Goal: Task Accomplishment & Management: Manage account settings

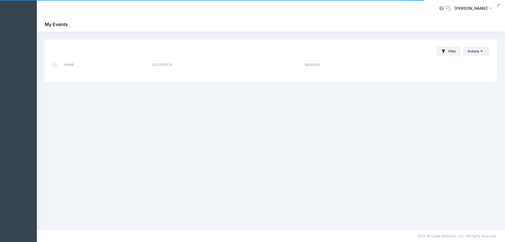
select select "10"
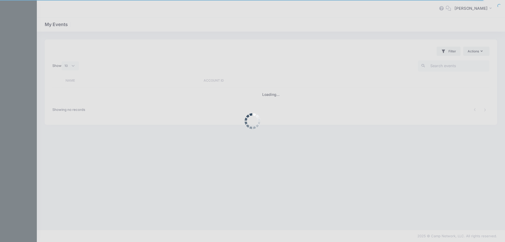
click at [445, 66] on div at bounding box center [252, 121] width 505 height 242
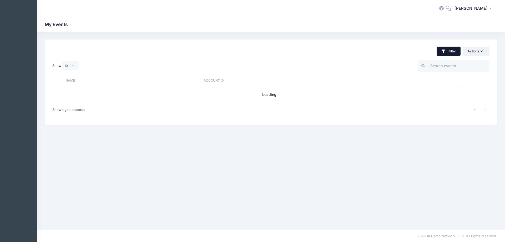
click at [450, 52] on button "Filter" at bounding box center [449, 51] width 24 height 9
click at [390, 40] on div "Filter Filter Options Show: Current Contracts Trial / No Valid Contracts" at bounding box center [271, 48] width 453 height 18
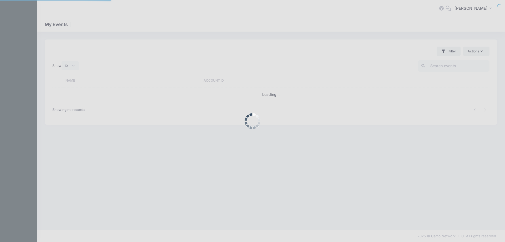
select select "10"
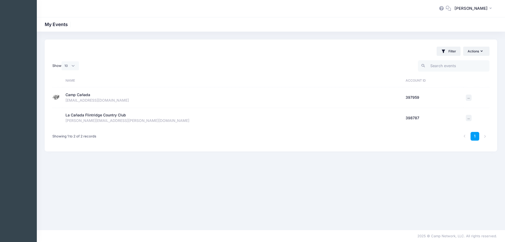
click at [343, 42] on div "Filter Filter Options Show: Current Contracts Trial / No Valid Contracts" at bounding box center [271, 48] width 453 height 18
click at [74, 96] on div "Camp Cañada" at bounding box center [78, 95] width 25 height 6
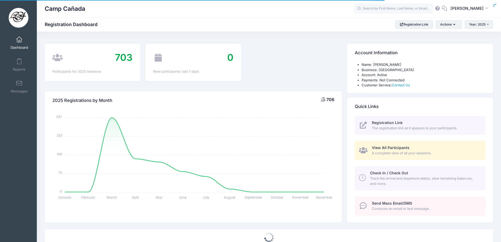
click at [411, 150] on div "View All Participants A complete view of all your sessions." at bounding box center [426, 150] width 108 height 11
select select
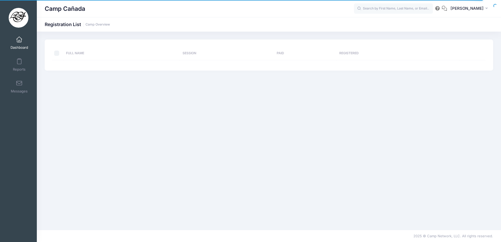
select select "10"
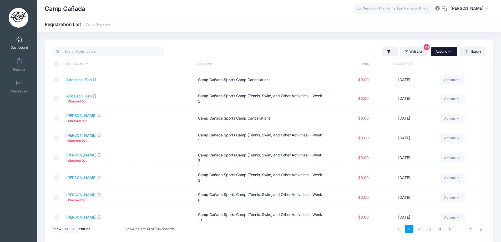
click at [445, 56] on button "Actions" at bounding box center [444, 51] width 26 height 9
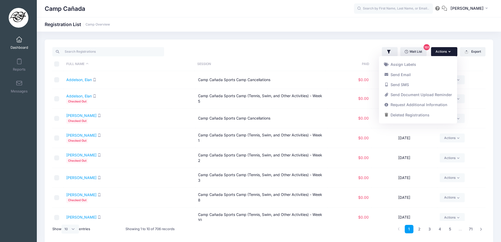
click at [328, 39] on div "Camp Cañada Registration List Camp Overview" at bounding box center [269, 142] width 465 height 220
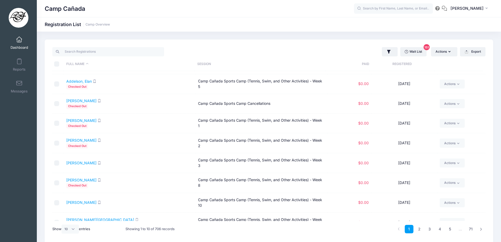
scroll to position [26, 0]
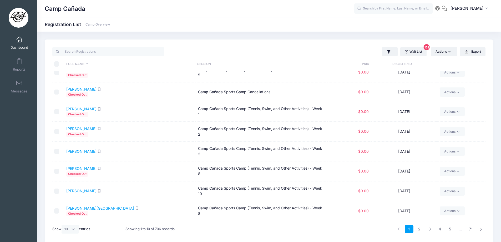
click at [19, 39] on span at bounding box center [19, 40] width 0 height 6
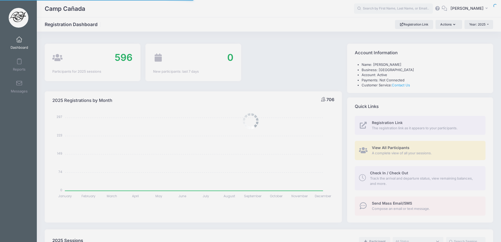
select select
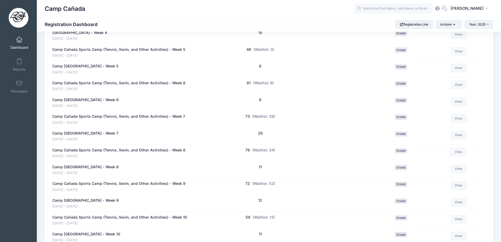
scroll to position [428, 0]
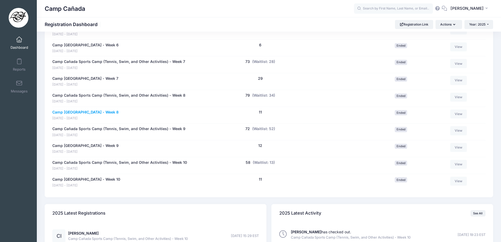
click at [81, 112] on link "Camp Cañada Golf Camp - Week 8" at bounding box center [85, 112] width 66 height 6
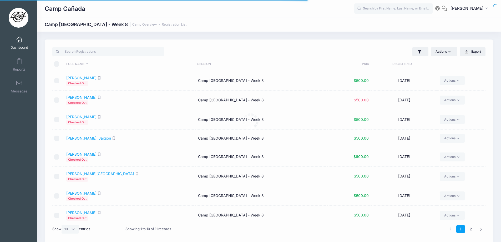
select select "10"
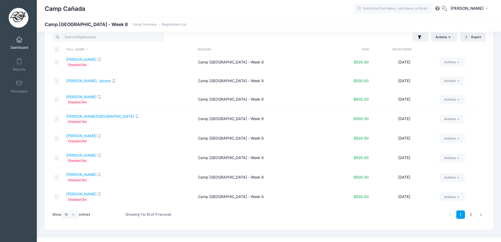
scroll to position [22, 0]
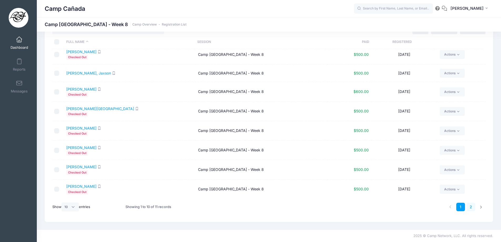
click at [472, 207] on link "2" at bounding box center [471, 207] width 9 height 9
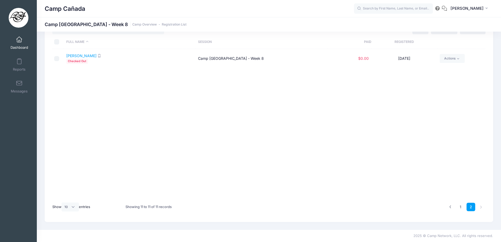
scroll to position [0, 0]
click at [463, 207] on link "1" at bounding box center [461, 207] width 9 height 9
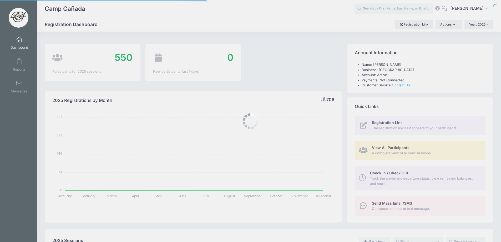
select select
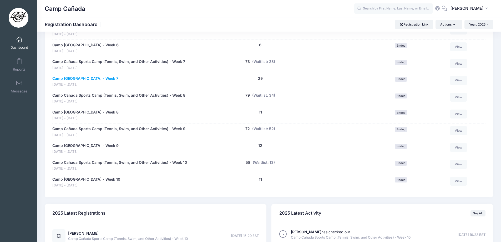
click at [79, 79] on link "Camp [GEOGRAPHIC_DATA] - Week 7" at bounding box center [85, 79] width 66 height 6
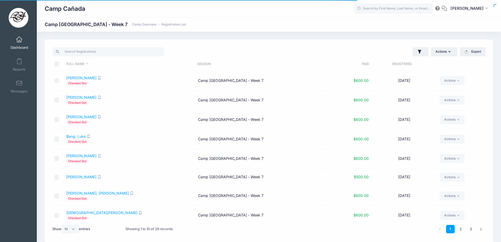
select select "10"
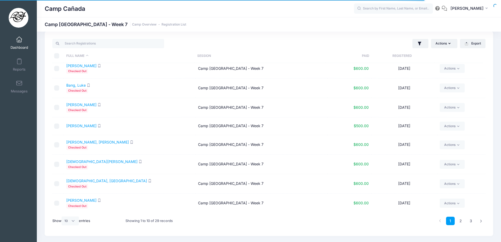
scroll to position [22, 0]
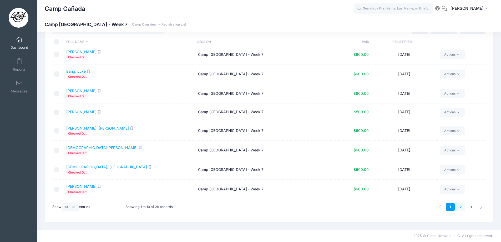
click at [460, 206] on link "2" at bounding box center [461, 207] width 9 height 9
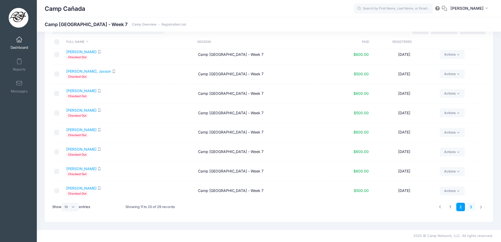
click at [470, 209] on link "3" at bounding box center [471, 207] width 9 height 9
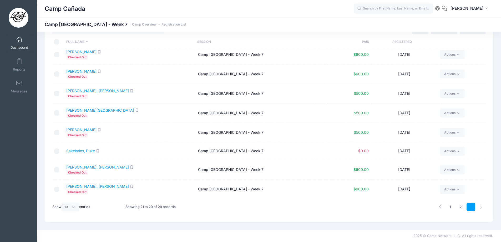
scroll to position [23, 0]
click at [81, 53] on link "[PERSON_NAME]" at bounding box center [81, 51] width 30 height 4
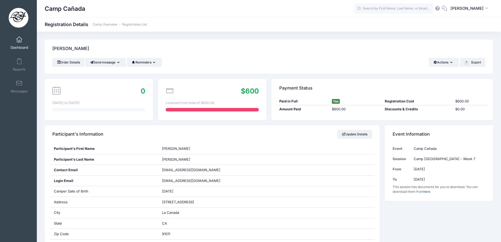
click at [65, 48] on h4 "[PERSON_NAME]" at bounding box center [70, 48] width 37 height 15
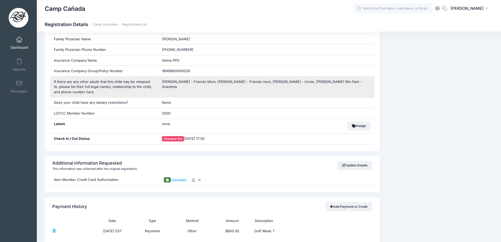
scroll to position [395, 0]
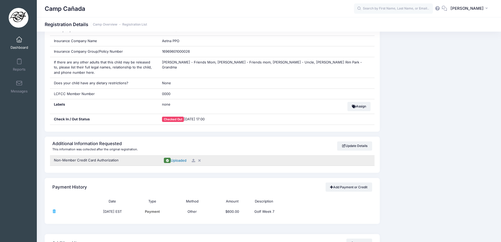
click at [179, 160] on span "Uploaded" at bounding box center [179, 160] width 16 height 4
